Goal: Information Seeking & Learning: Learn about a topic

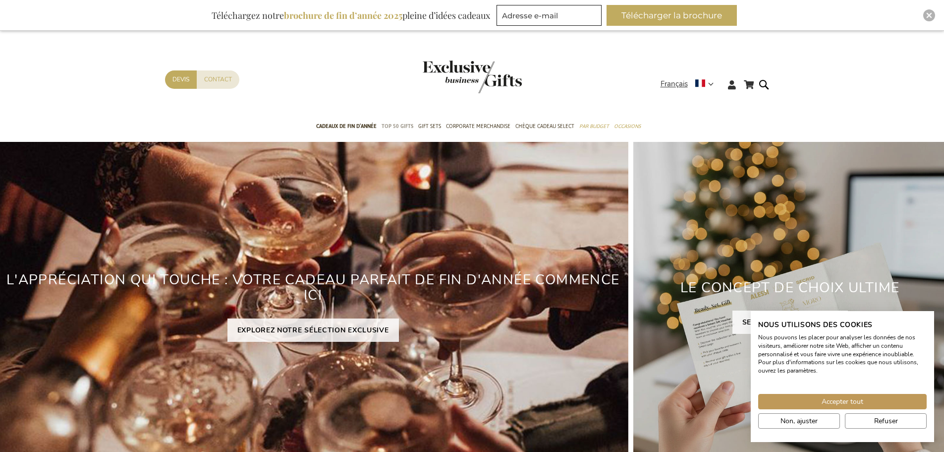
click at [406, 128] on span "TOP 50 Gifts" at bounding box center [398, 126] width 32 height 10
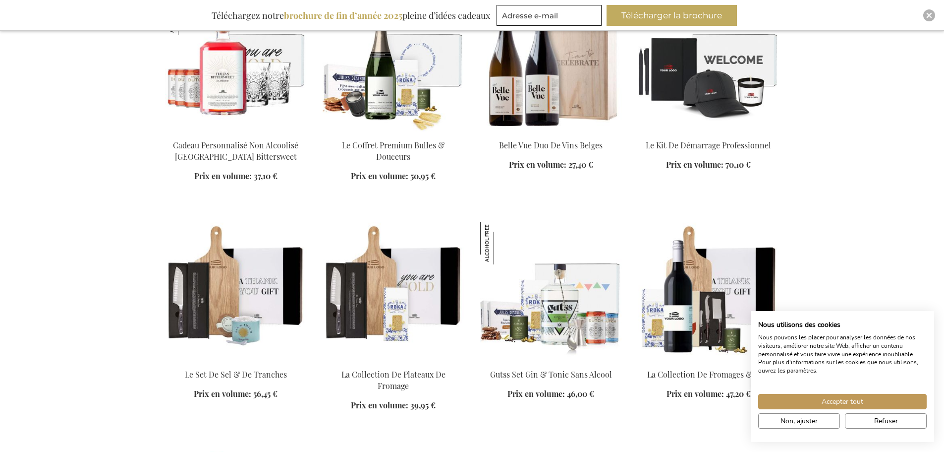
scroll to position [881, 0]
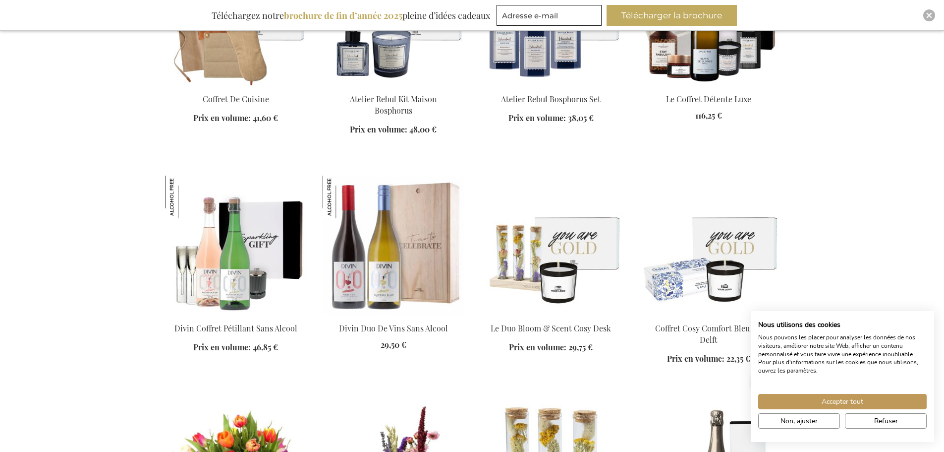
scroll to position [1413, 0]
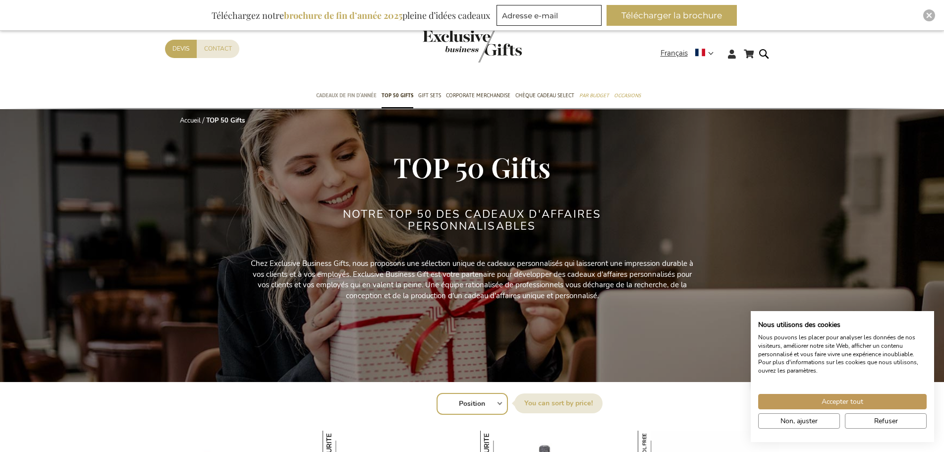
click at [350, 90] on link "Cadeaux de fin d’année" at bounding box center [346, 96] width 60 height 25
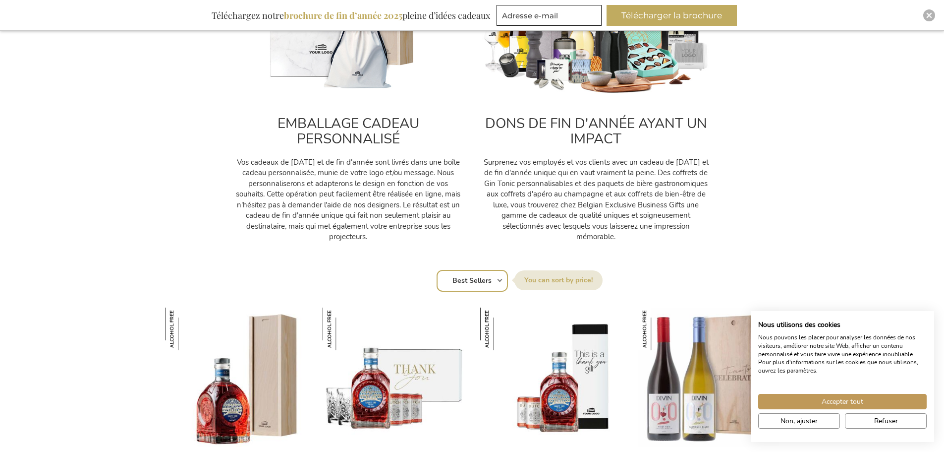
scroll to position [646, 0]
